Goal: Check status: Check status

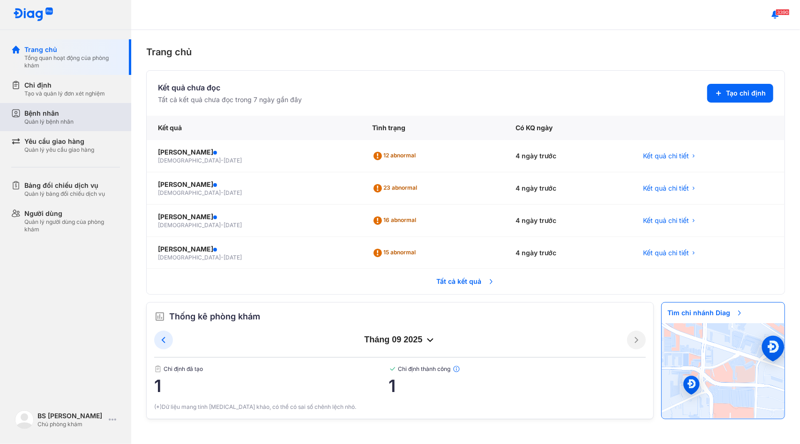
click at [39, 112] on div "Bệnh nhân" at bounding box center [48, 113] width 49 height 9
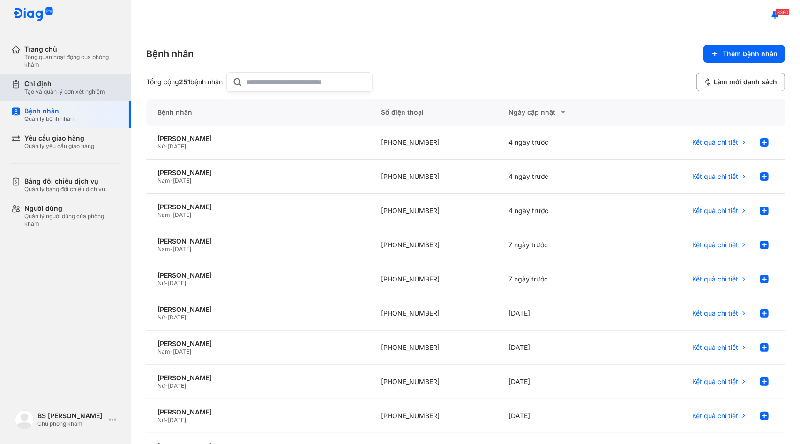
click at [63, 94] on div "Tạo và quản lý đơn xét nghiệm" at bounding box center [64, 92] width 81 height 8
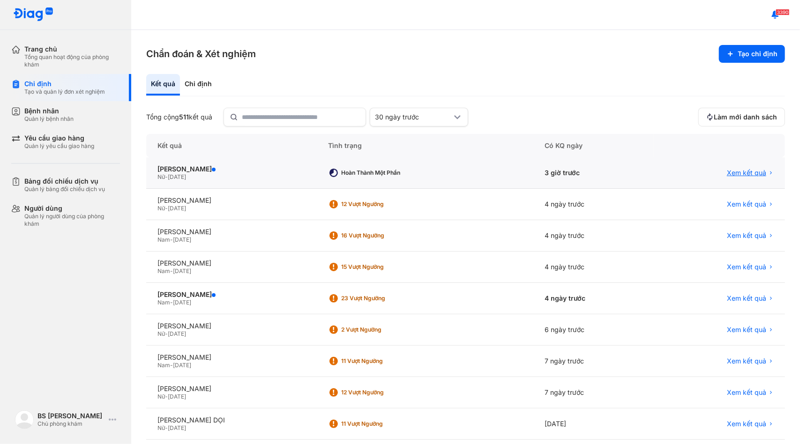
click at [745, 174] on span "Xem kết quả" at bounding box center [746, 173] width 39 height 8
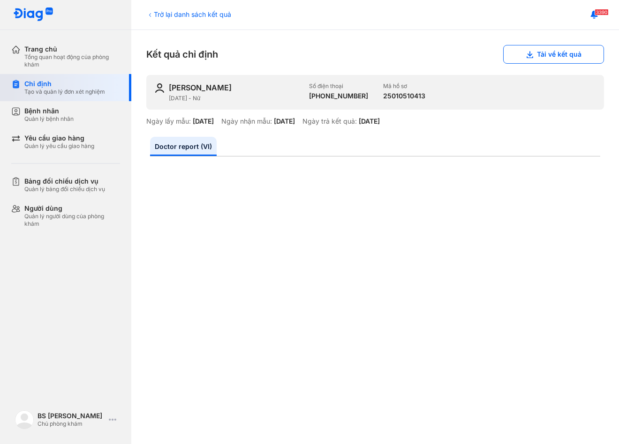
click at [43, 85] on div "Chỉ định" at bounding box center [64, 84] width 81 height 8
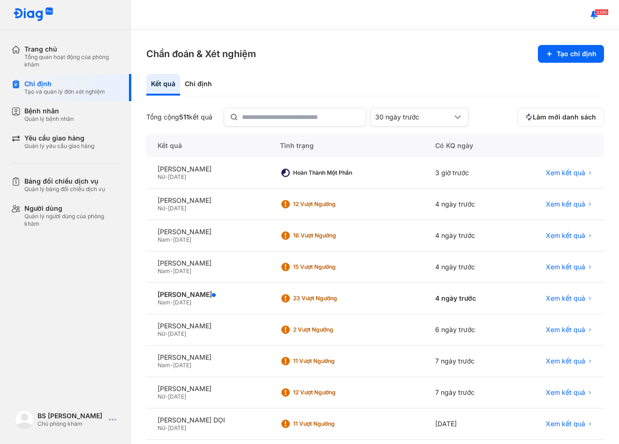
click at [43, 85] on div "Chỉ định" at bounding box center [64, 84] width 81 height 8
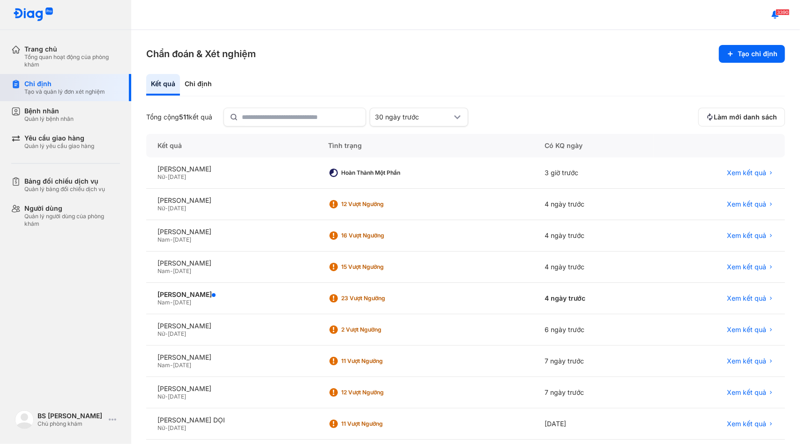
click at [56, 91] on div "Tạo và quản lý đơn xét nghiệm" at bounding box center [64, 92] width 81 height 8
click at [618, 172] on span "Xem kết quả" at bounding box center [746, 173] width 39 height 8
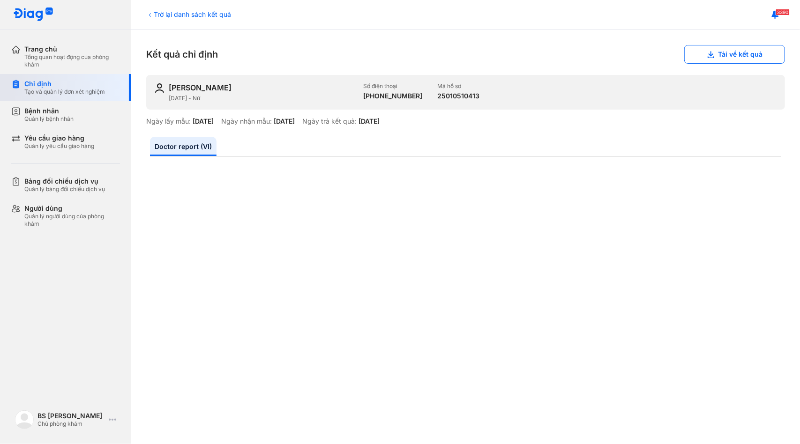
click at [83, 95] on div "Tạo và quản lý đơn xét nghiệm" at bounding box center [64, 92] width 81 height 8
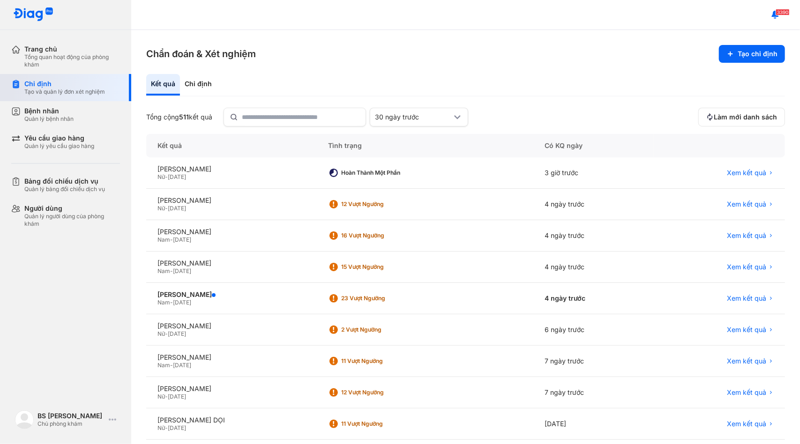
click at [75, 92] on div "Tạo và quản lý đơn xét nghiệm" at bounding box center [64, 92] width 81 height 8
click at [60, 98] on div "Chỉ định Tạo và quản lý đơn xét nghiệm" at bounding box center [71, 87] width 120 height 27
click at [55, 115] on div "Quản lý bệnh nhân" at bounding box center [48, 119] width 49 height 8
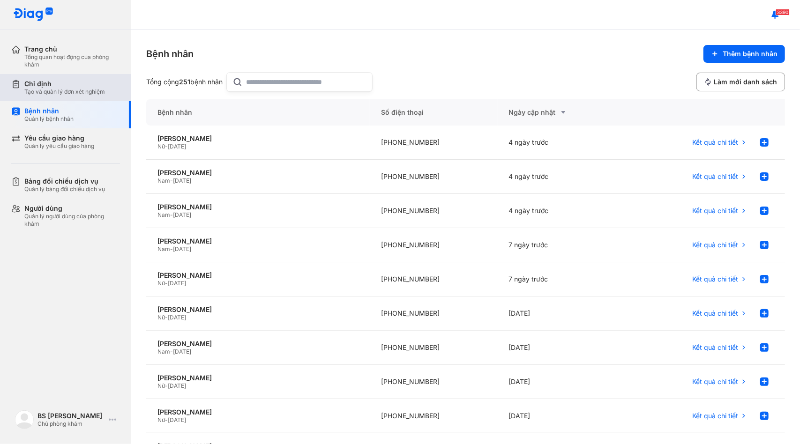
click at [53, 93] on div "Tạo và quản lý đơn xét nghiệm" at bounding box center [64, 92] width 81 height 8
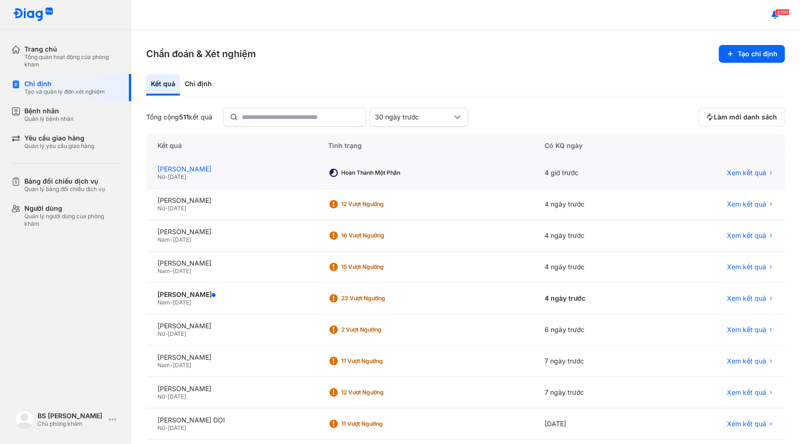
click at [208, 170] on div "[PERSON_NAME]" at bounding box center [232, 169] width 148 height 8
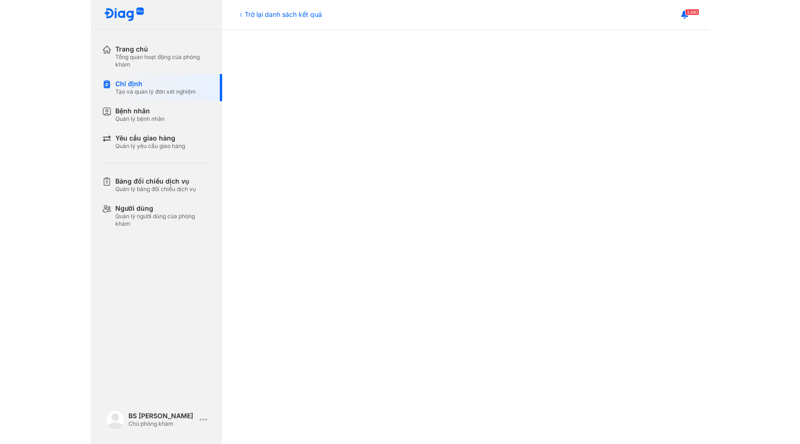
scroll to position [300, 0]
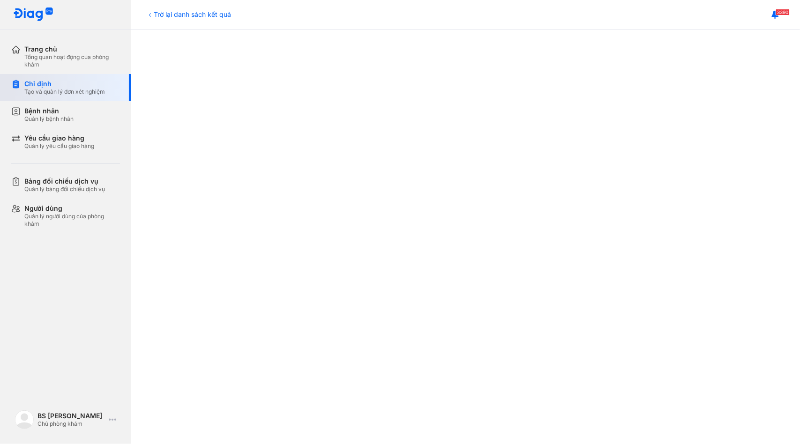
click at [74, 90] on div "Tạo và quản lý đơn xét nghiệm" at bounding box center [64, 92] width 81 height 8
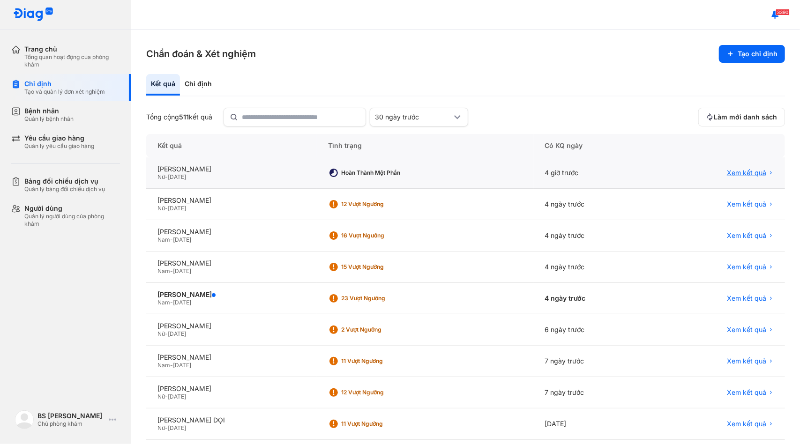
click at [733, 174] on span "Xem kết quả" at bounding box center [746, 173] width 39 height 8
